Goal: Check status: Check status

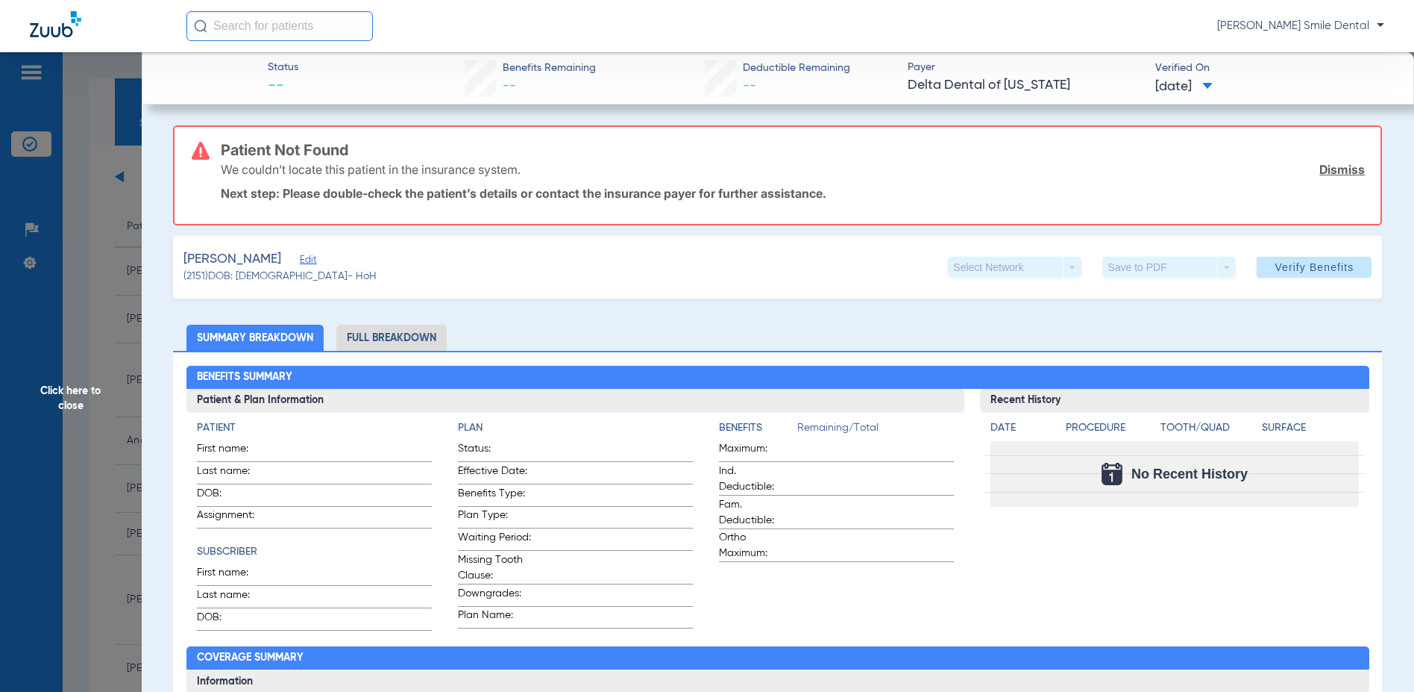
scroll to position [75, 0]
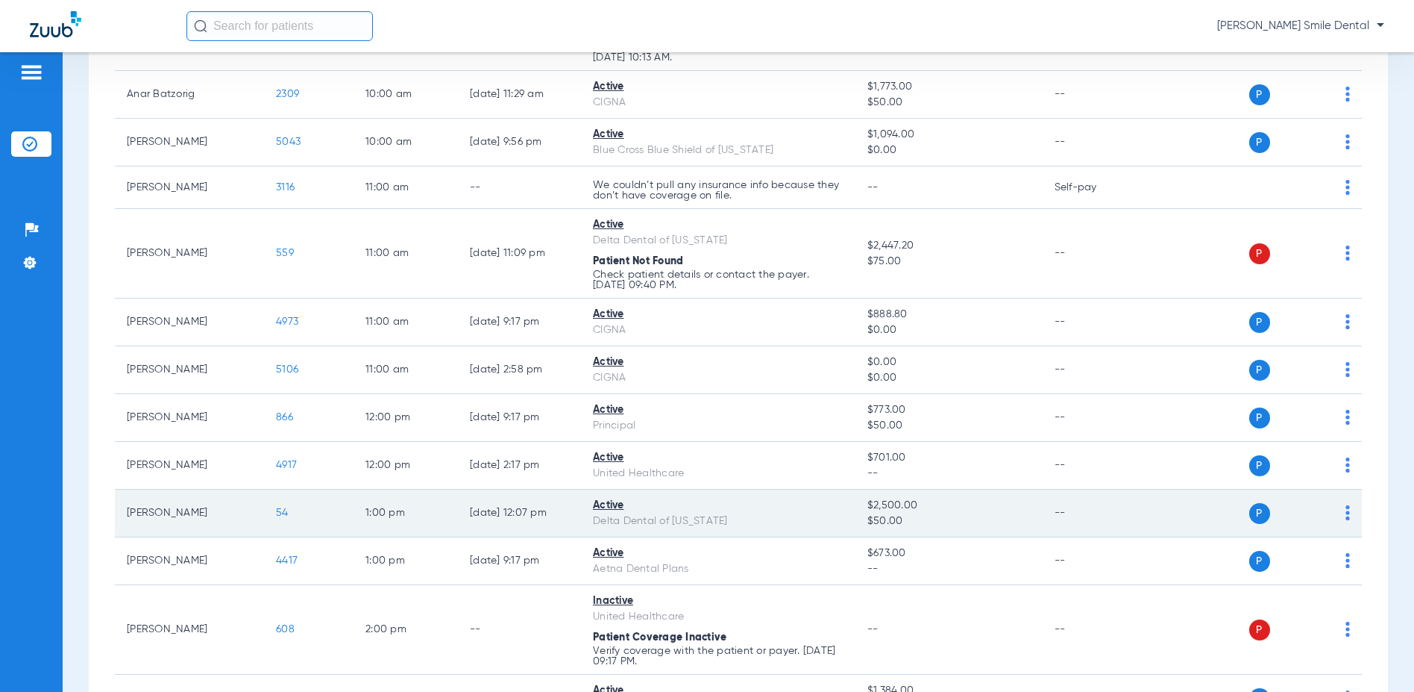
scroll to position [373, 0]
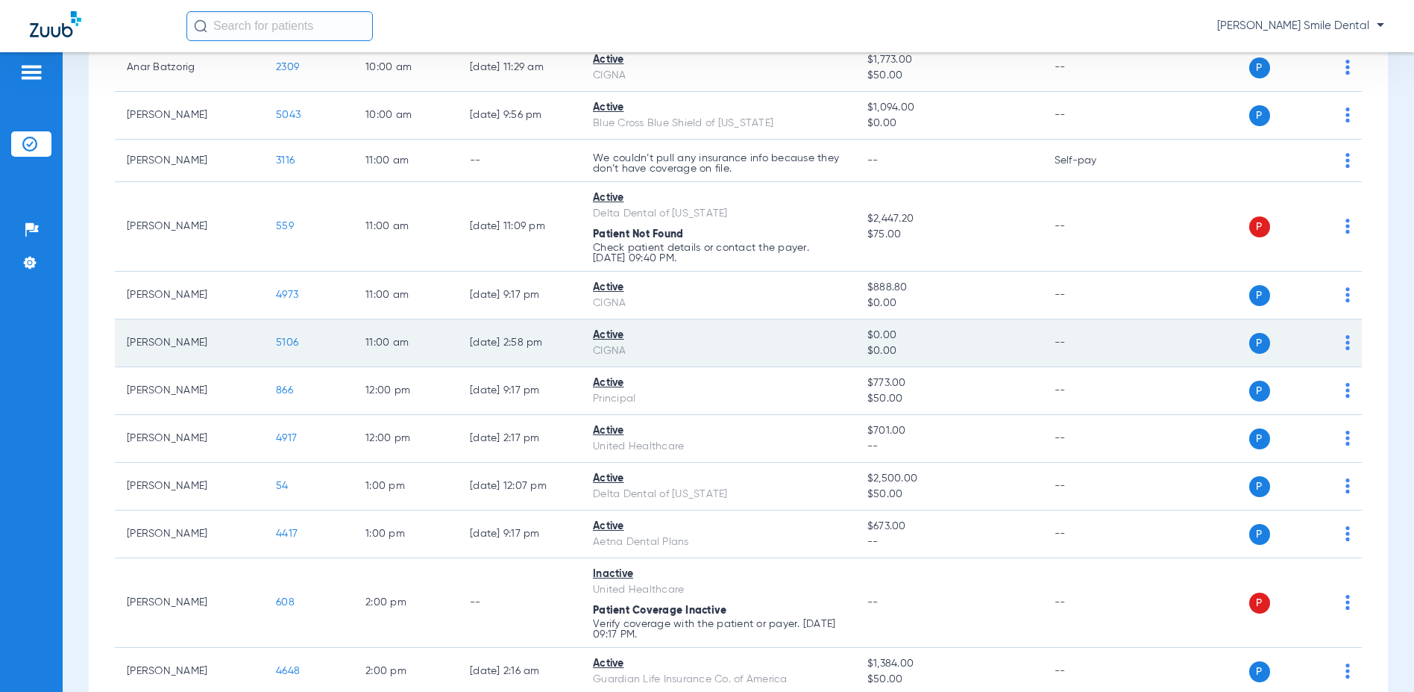
click at [291, 341] on span "5106" at bounding box center [287, 342] width 22 height 10
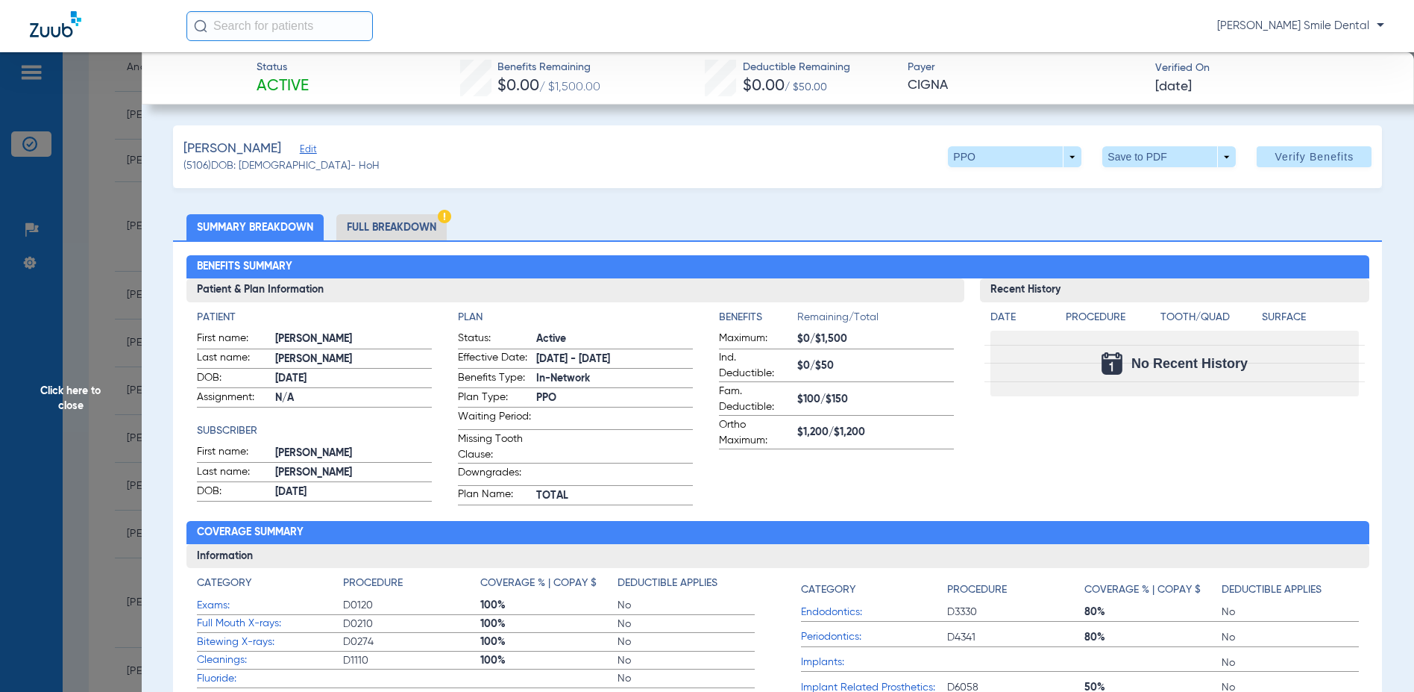
click at [379, 225] on li "Full Breakdown" at bounding box center [391, 227] width 110 height 26
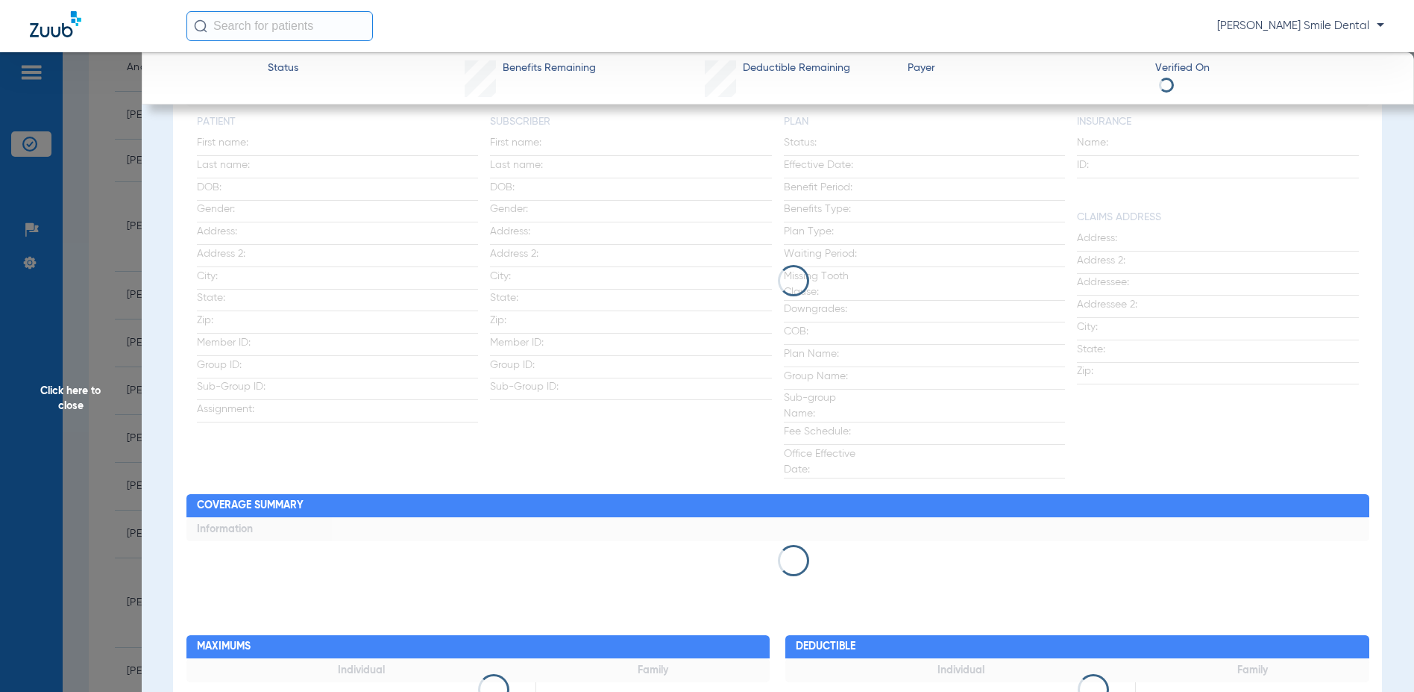
scroll to position [75, 0]
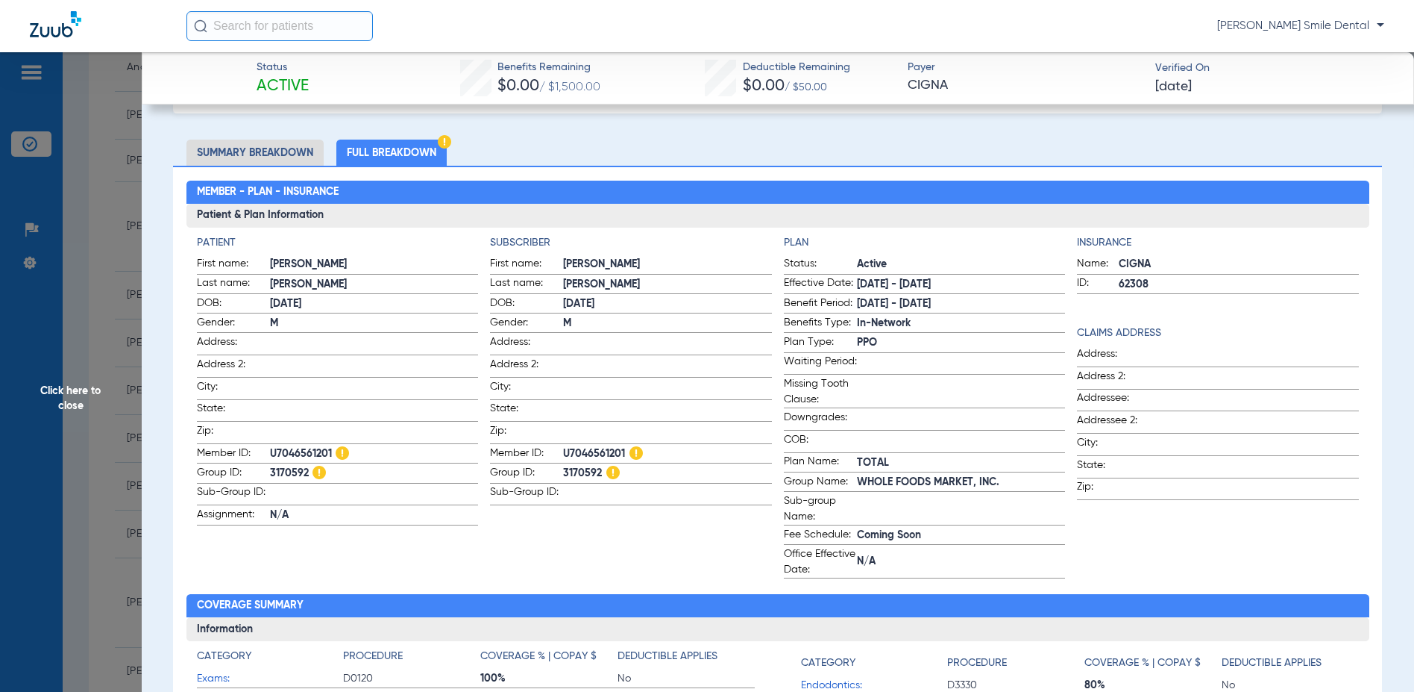
click at [236, 150] on li "Summary Breakdown" at bounding box center [255, 153] width 137 height 26
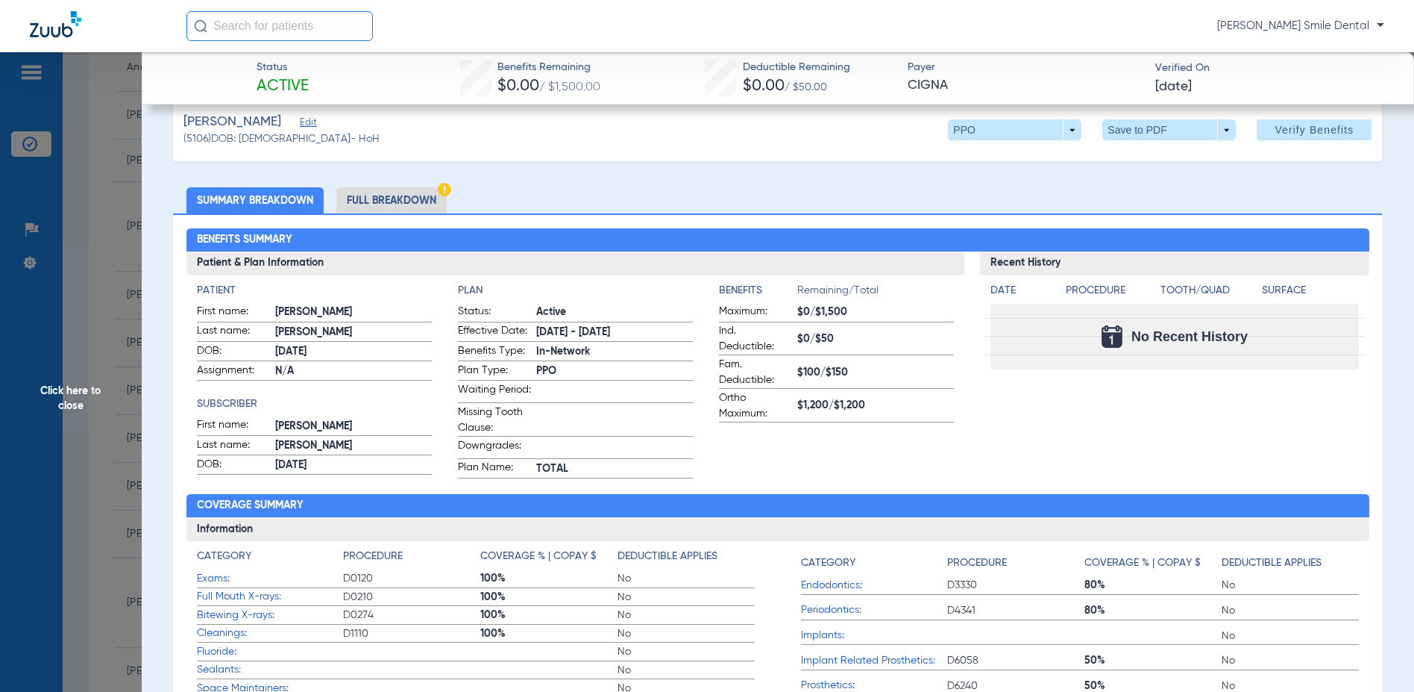
scroll to position [0, 0]
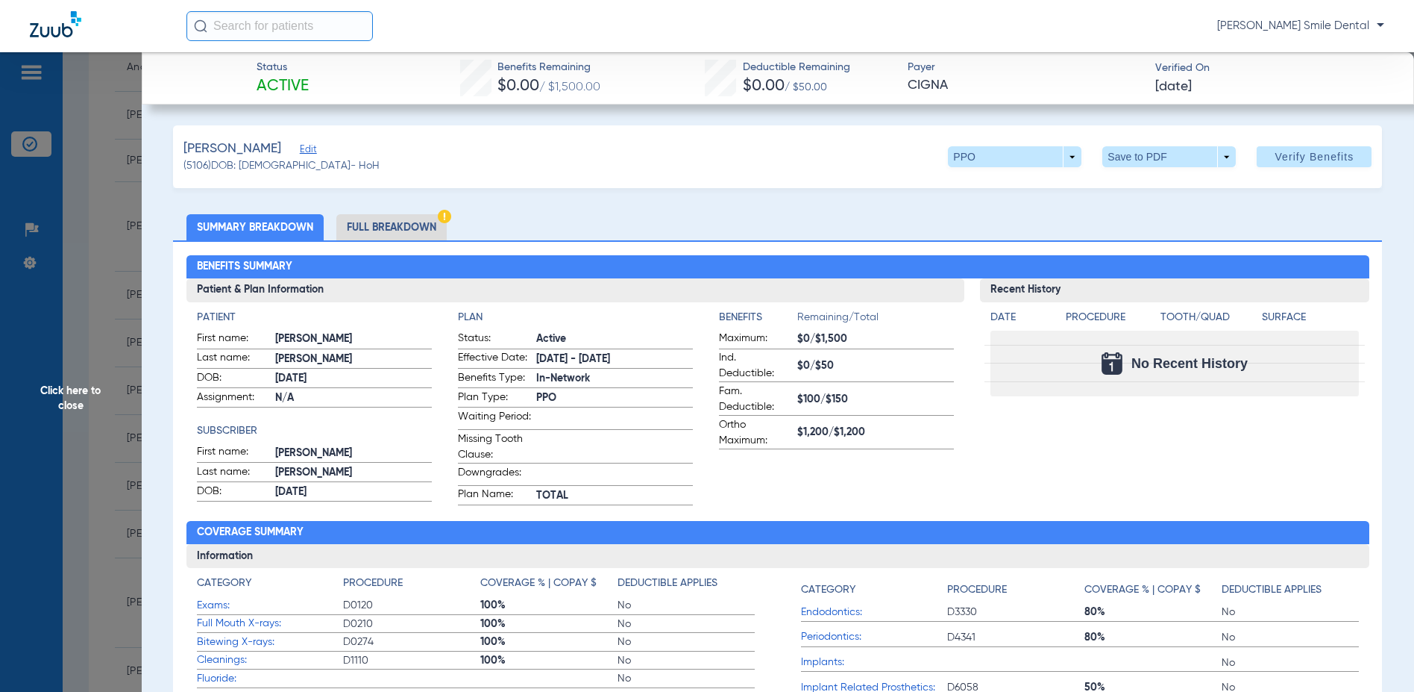
click at [379, 223] on li "Full Breakdown" at bounding box center [391, 227] width 110 height 26
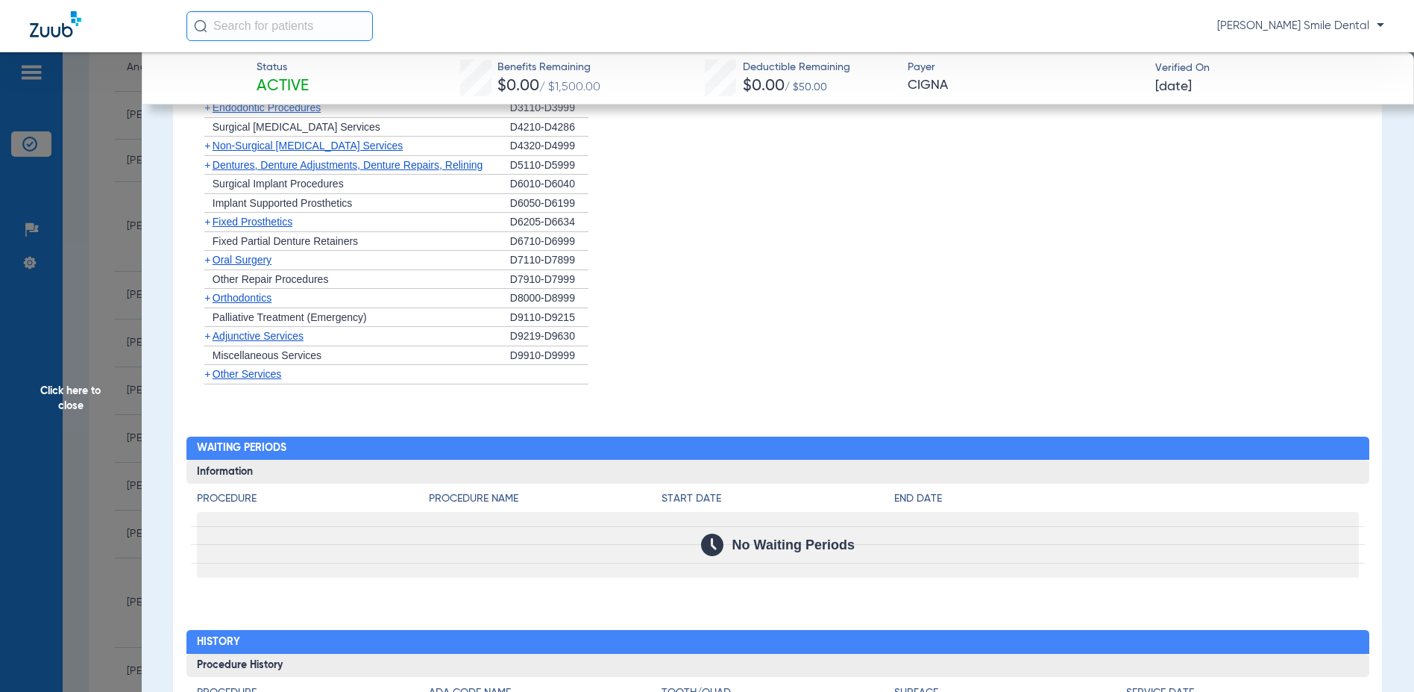
scroll to position [1546, 0]
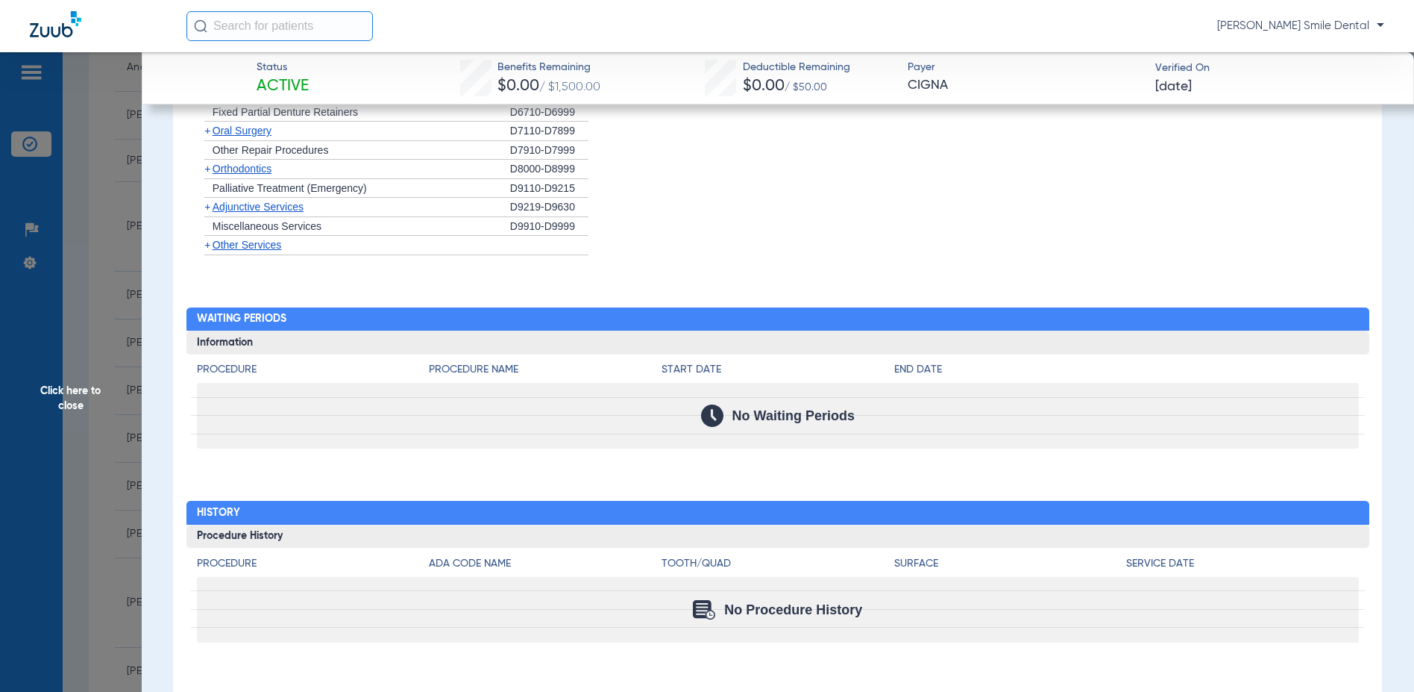
click at [136, 312] on span "Click here to close" at bounding box center [71, 398] width 142 height 692
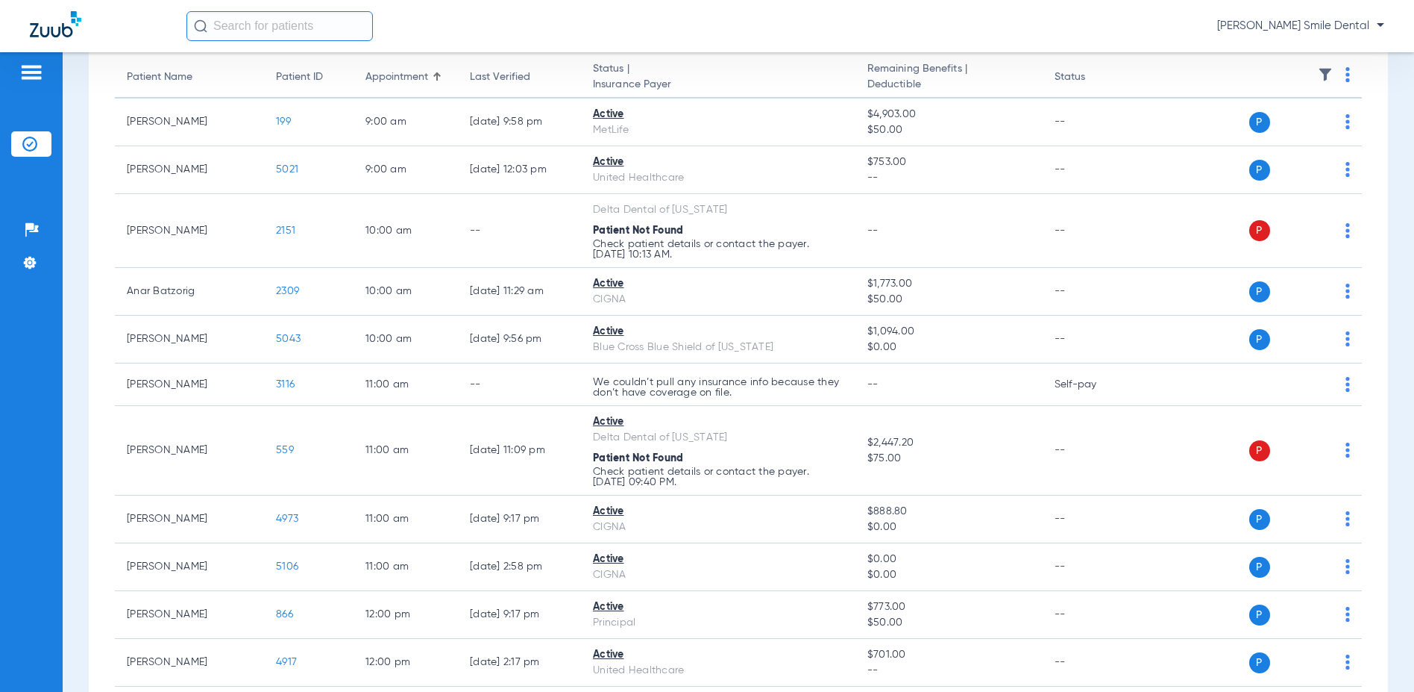
scroll to position [298, 0]
